Goal: Information Seeking & Learning: Learn about a topic

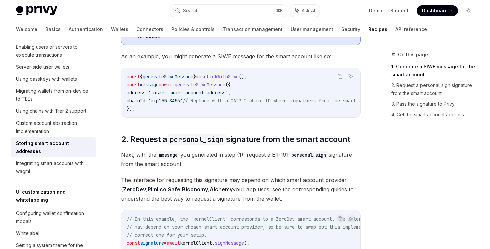
scroll to position [642, 0]
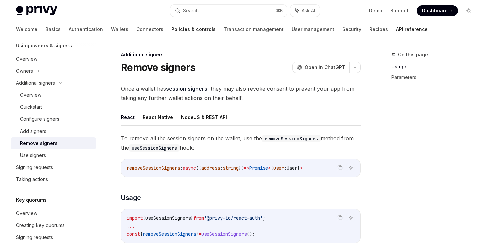
click at [396, 29] on link "API reference" at bounding box center [412, 29] width 32 height 16
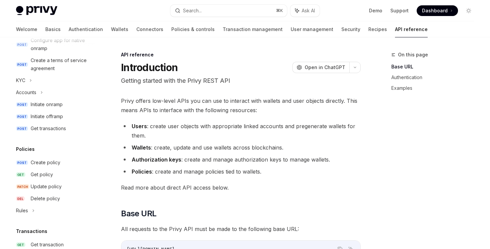
scroll to position [318, 0]
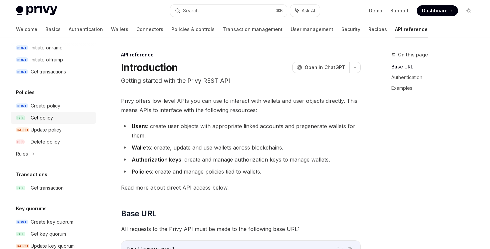
click at [65, 121] on div "Get policy" at bounding box center [61, 118] width 61 height 8
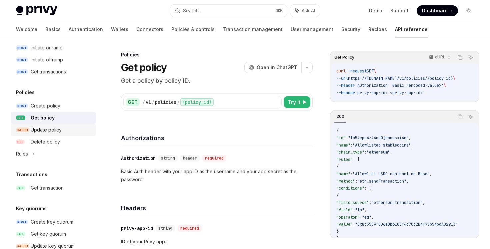
click at [60, 130] on div "Update policy" at bounding box center [46, 130] width 31 height 8
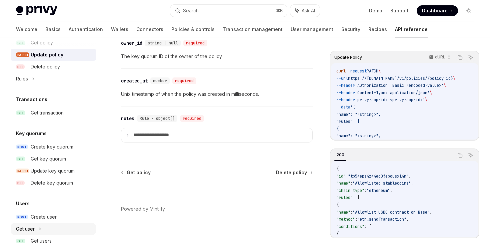
scroll to position [321, 0]
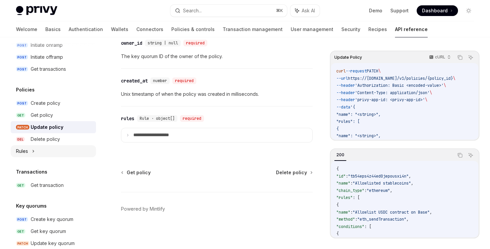
click at [32, 151] on icon at bounding box center [33, 151] width 3 height 8
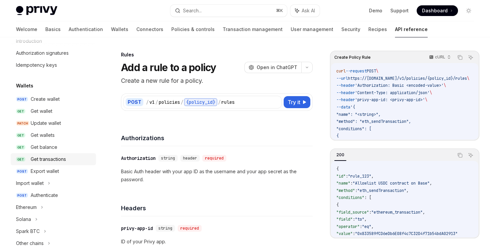
scroll to position [26, 0]
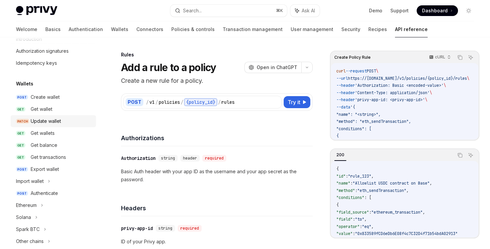
click at [57, 123] on div "Update wallet" at bounding box center [46, 121] width 30 height 8
type textarea "*"
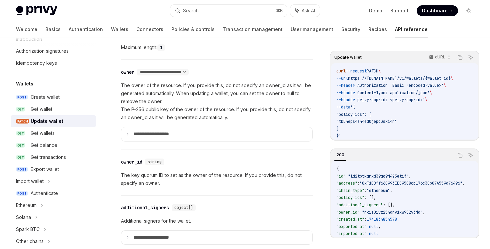
scroll to position [522, 0]
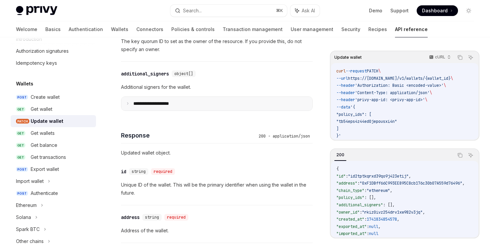
click at [131, 102] on summary "**********" at bounding box center [216, 104] width 191 height 14
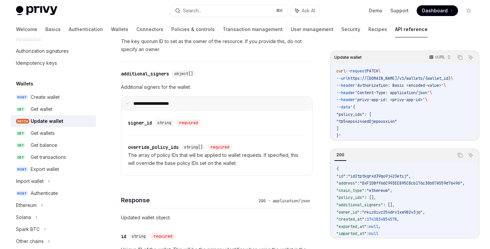
click at [131, 102] on summary "**********" at bounding box center [216, 104] width 191 height 14
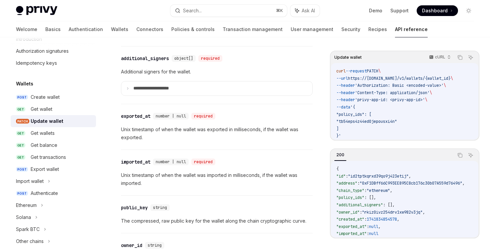
scroll to position [929, 0]
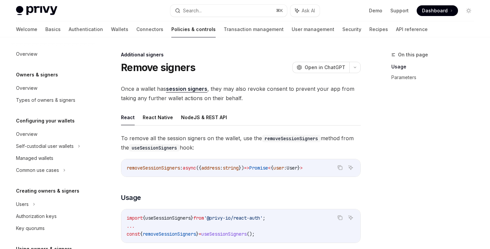
scroll to position [203, 0]
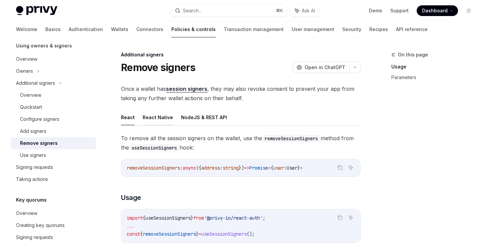
click at [149, 120] on button "React Native" at bounding box center [158, 117] width 30 height 16
click at [187, 125] on button "NodeJS & REST API" at bounding box center [204, 117] width 46 height 16
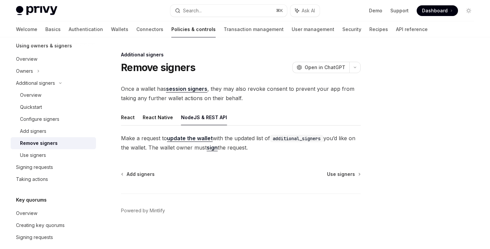
click at [194, 135] on link "update the wallet" at bounding box center [190, 138] width 46 height 7
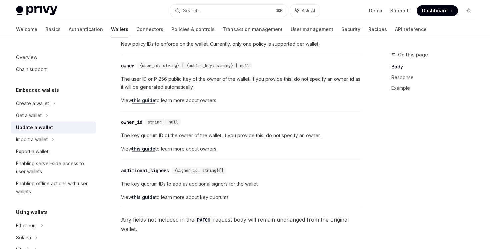
scroll to position [249, 0]
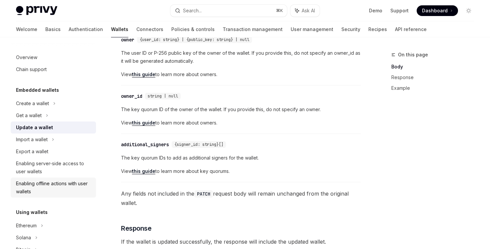
click at [82, 188] on div "Enabling offline actions with user wallets" at bounding box center [54, 187] width 76 height 16
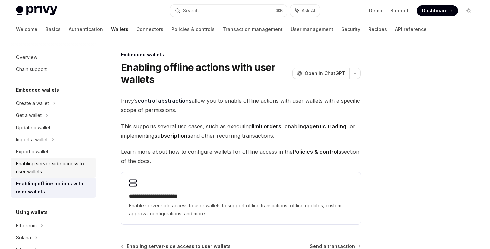
click at [80, 172] on div "Enabling server-side access to user wallets" at bounding box center [54, 167] width 76 height 16
type textarea "*"
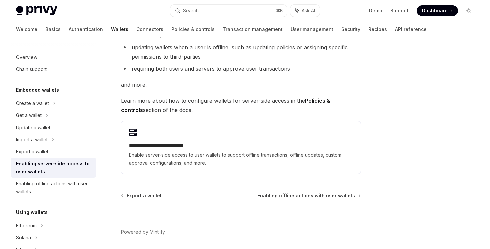
scroll to position [149, 0]
